Goal: Task Accomplishment & Management: Use online tool/utility

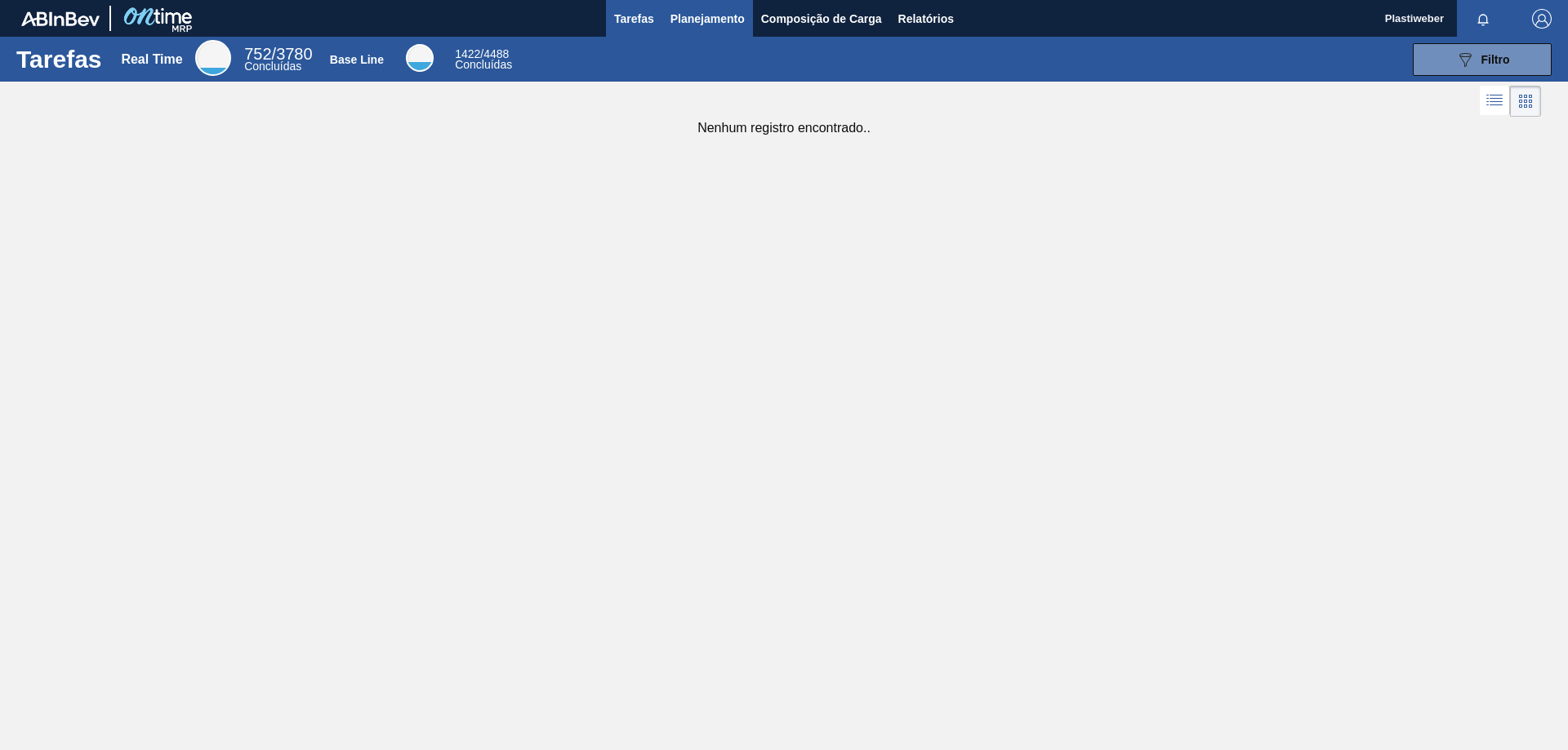
click at [722, 30] on button "Planejamento" at bounding box center [707, 19] width 90 height 37
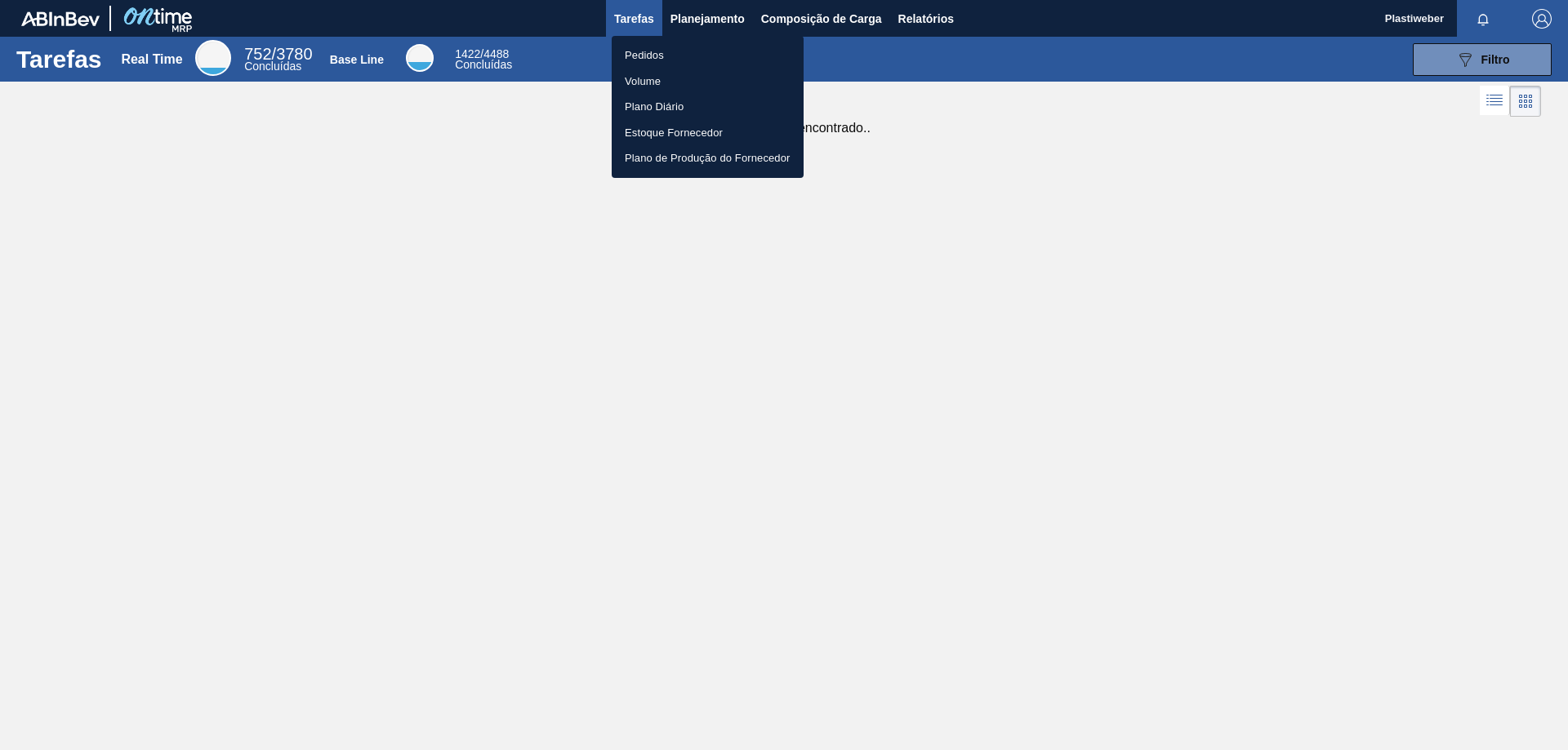
click at [663, 57] on li "Pedidos" at bounding box center [707, 55] width 192 height 26
